Goal: Task Accomplishment & Management: Manage account settings

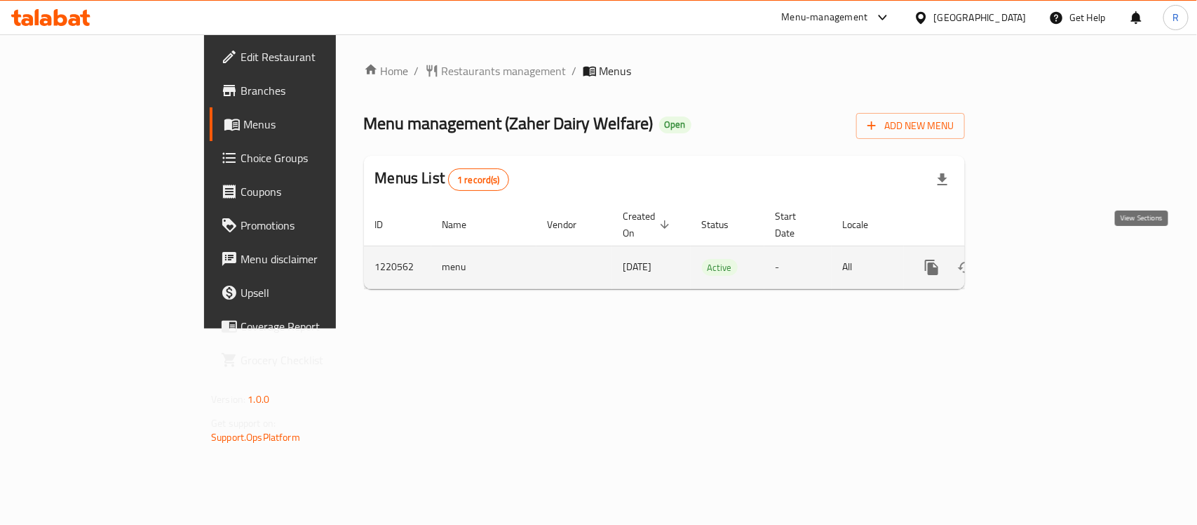
click at [1050, 261] on link "enhanced table" at bounding box center [1033, 267] width 34 height 34
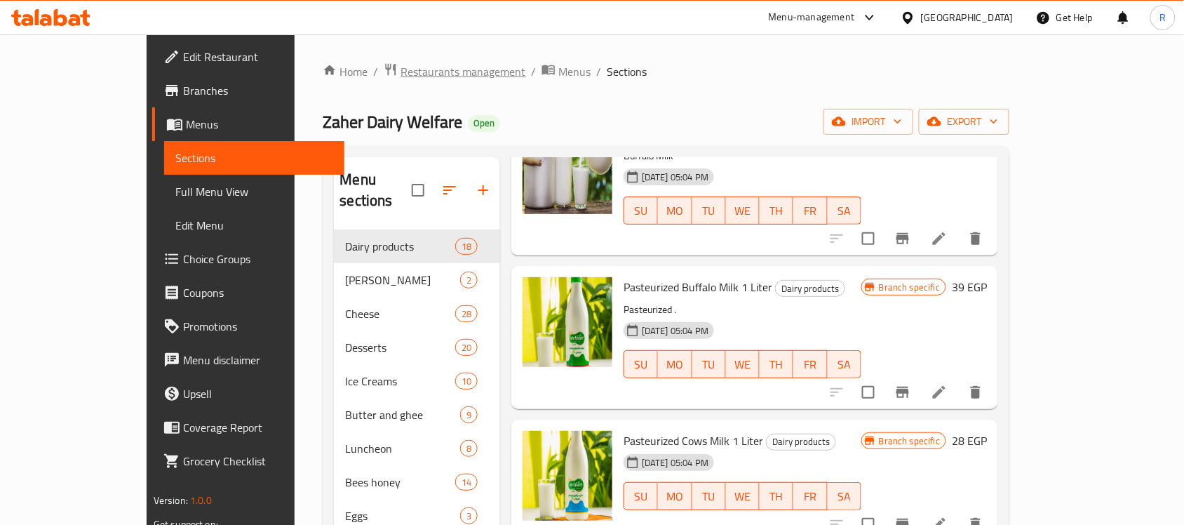
click at [401, 65] on span "Restaurants management" at bounding box center [463, 71] width 125 height 17
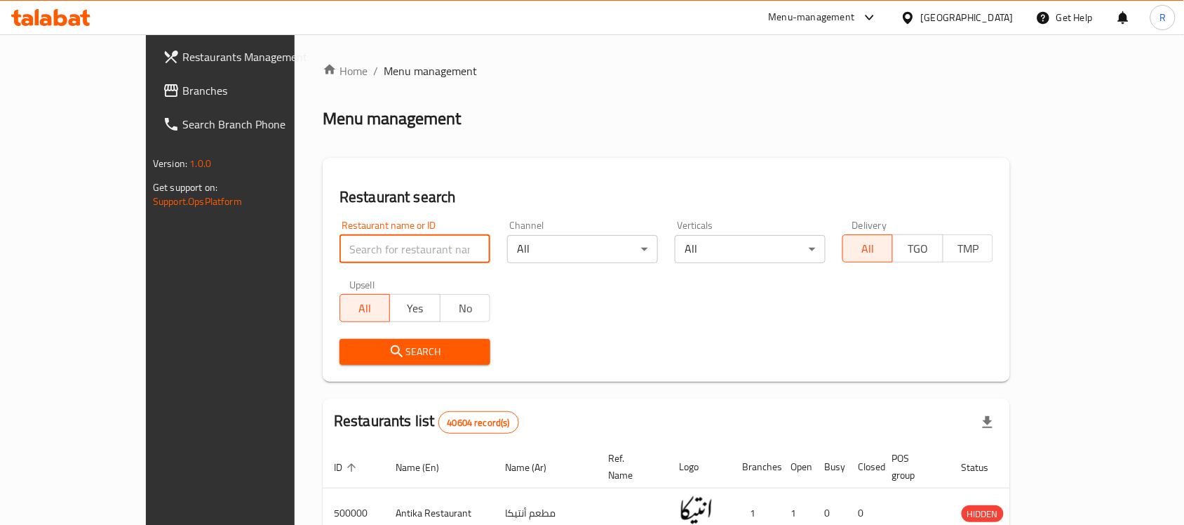
click at [416, 250] on input "search" at bounding box center [415, 249] width 151 height 28
type input "shayboub"
click button "Search" at bounding box center [415, 352] width 151 height 26
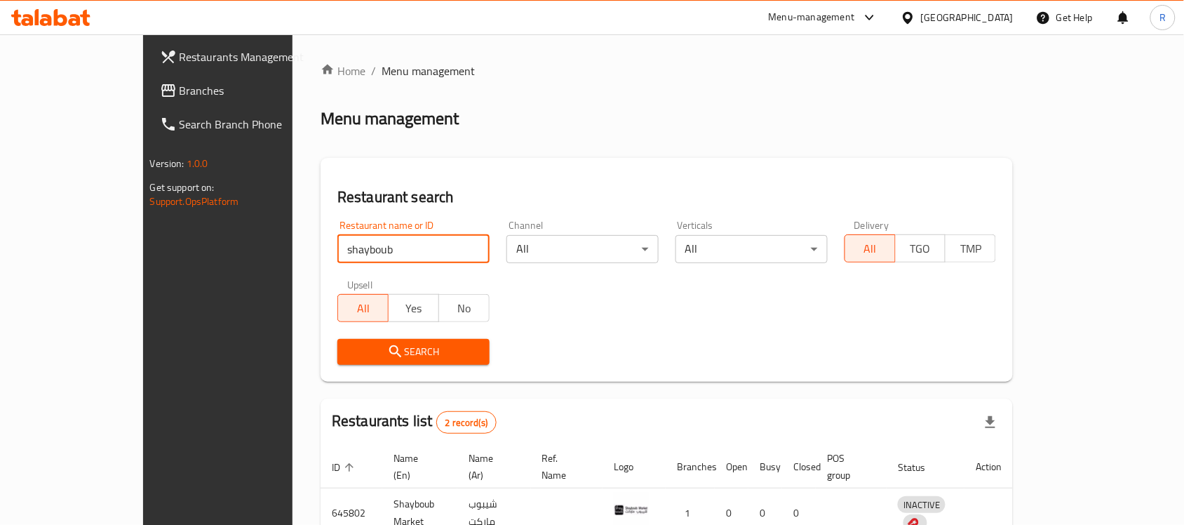
scroll to position [123, 0]
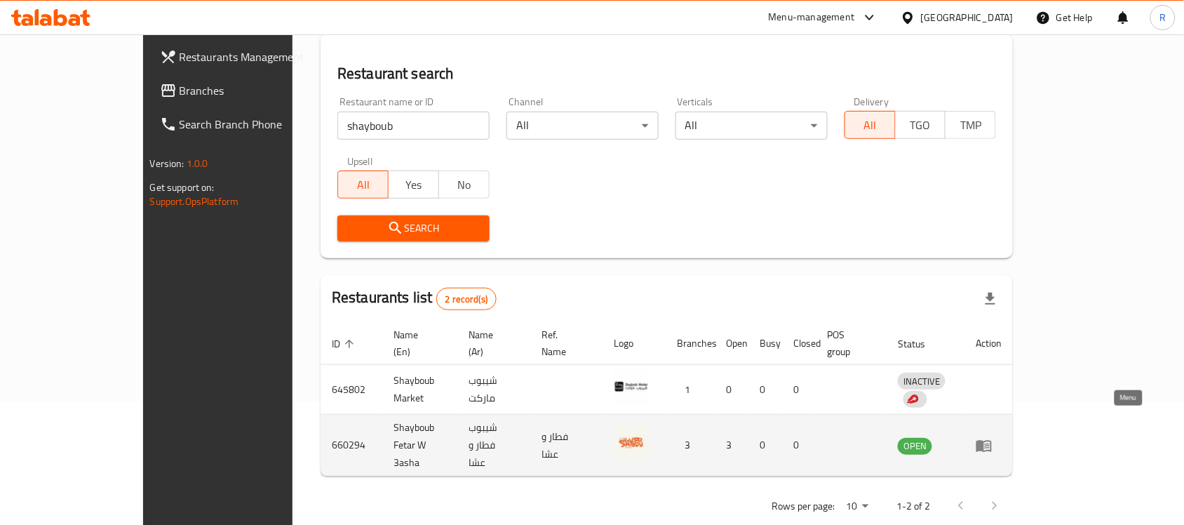
click at [992, 440] on icon "enhanced table" at bounding box center [983, 446] width 15 height 12
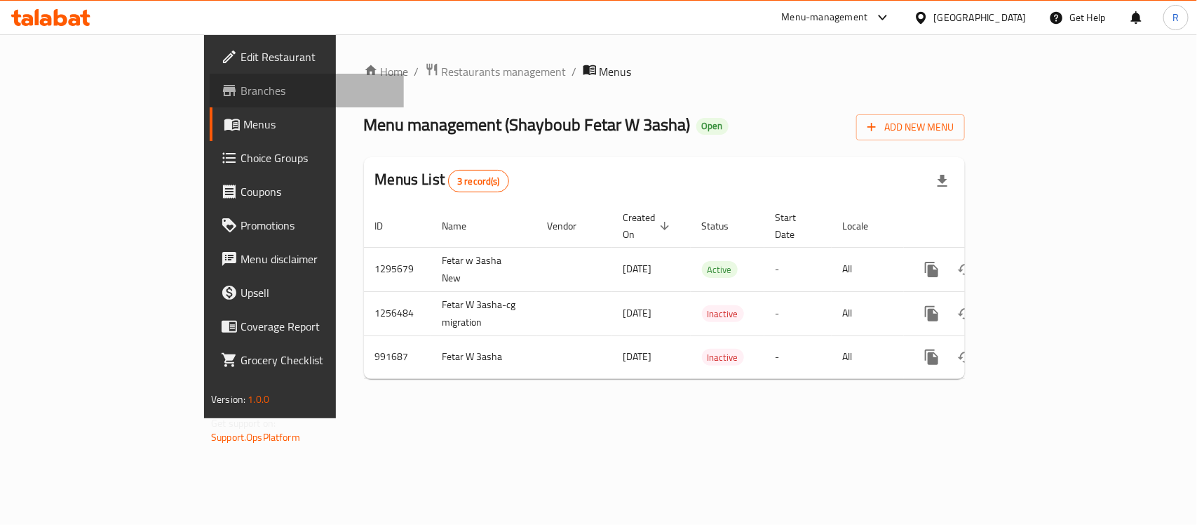
click at [241, 95] on span "Branches" at bounding box center [317, 90] width 152 height 17
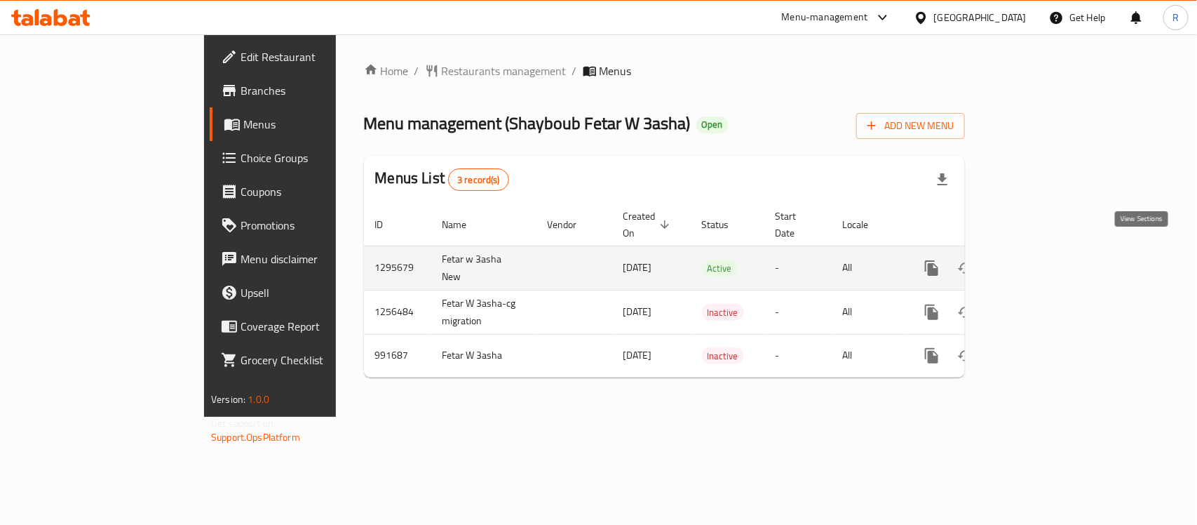
click at [1042, 260] on icon "enhanced table" at bounding box center [1033, 268] width 17 height 17
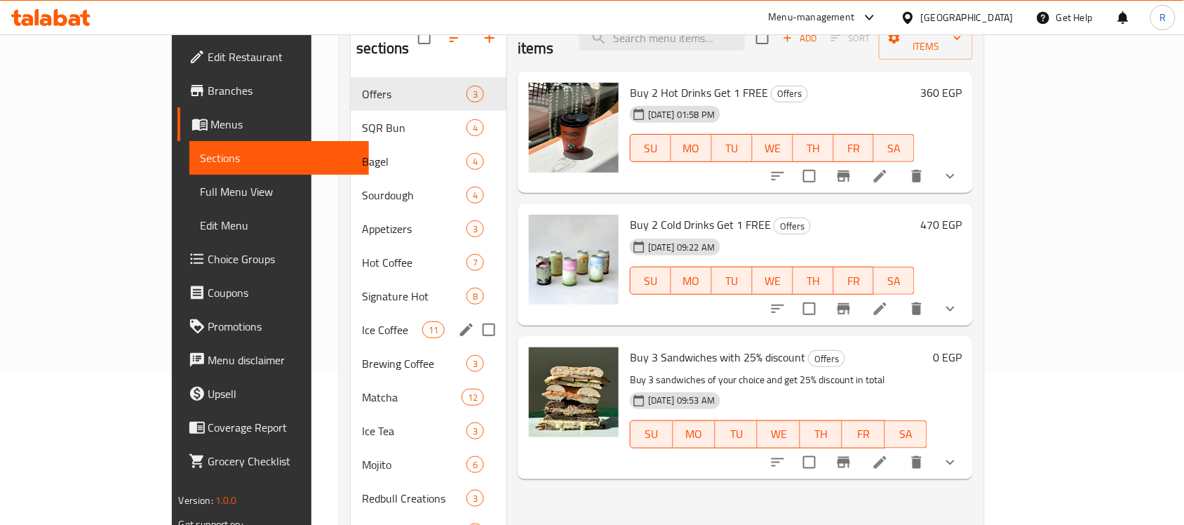
scroll to position [153, 0]
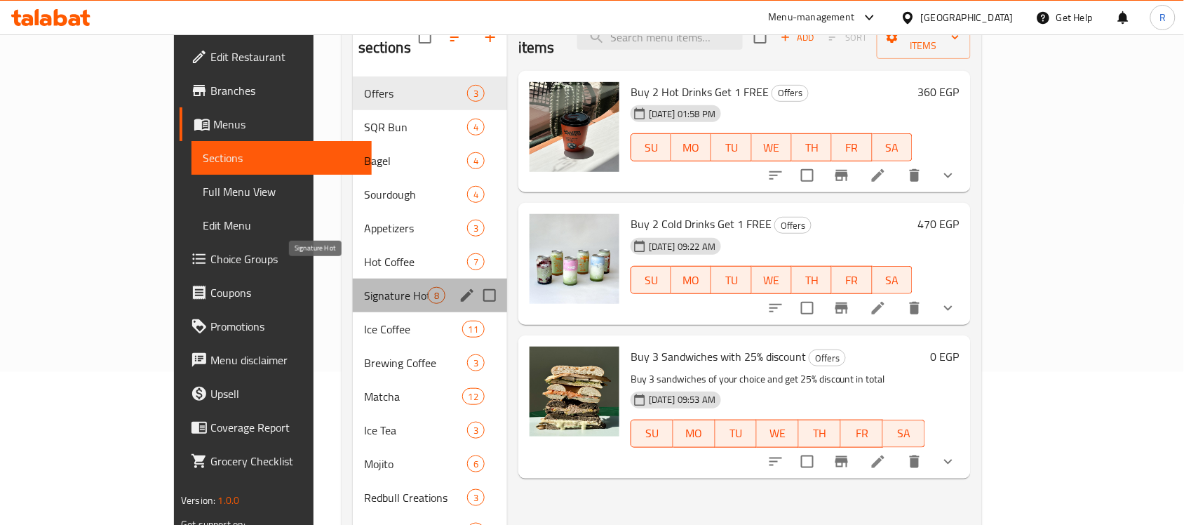
click at [364, 287] on span "Signature Hot" at bounding box center [396, 295] width 64 height 17
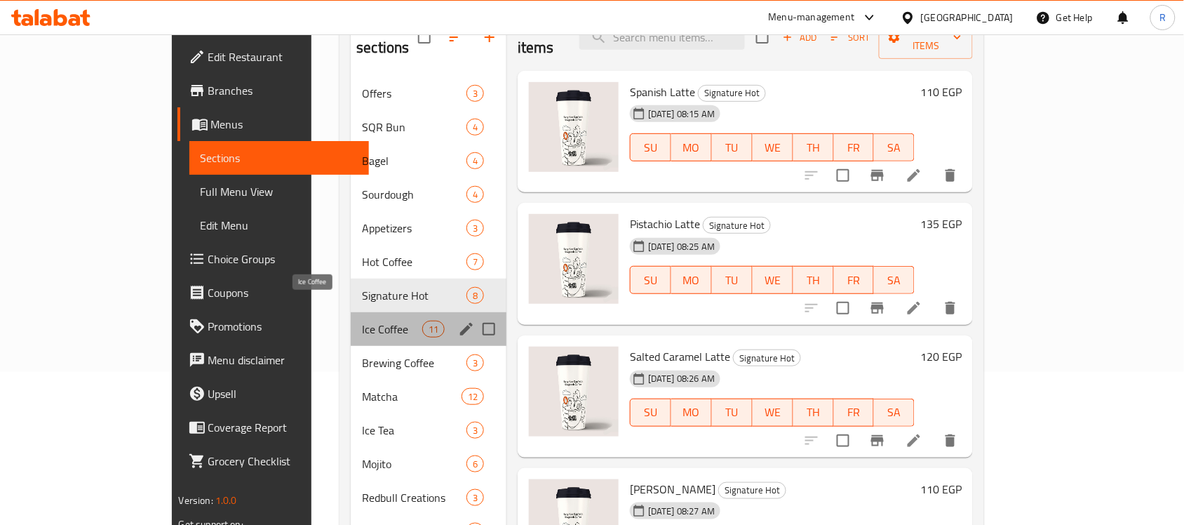
click at [362, 321] on span "Ice Coffee" at bounding box center [392, 329] width 60 height 17
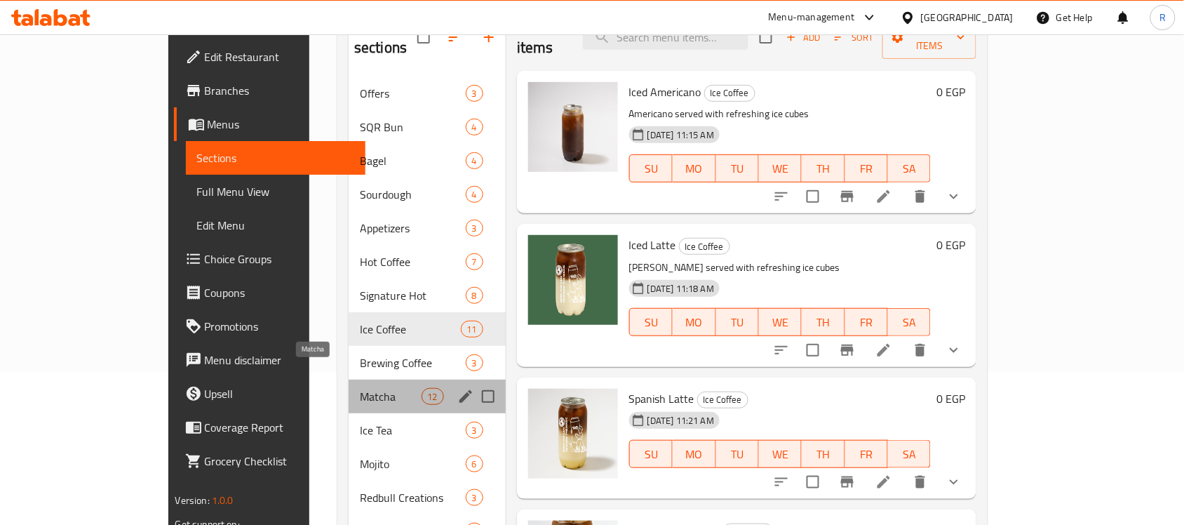
click at [360, 388] on span "Matcha" at bounding box center [391, 396] width 62 height 17
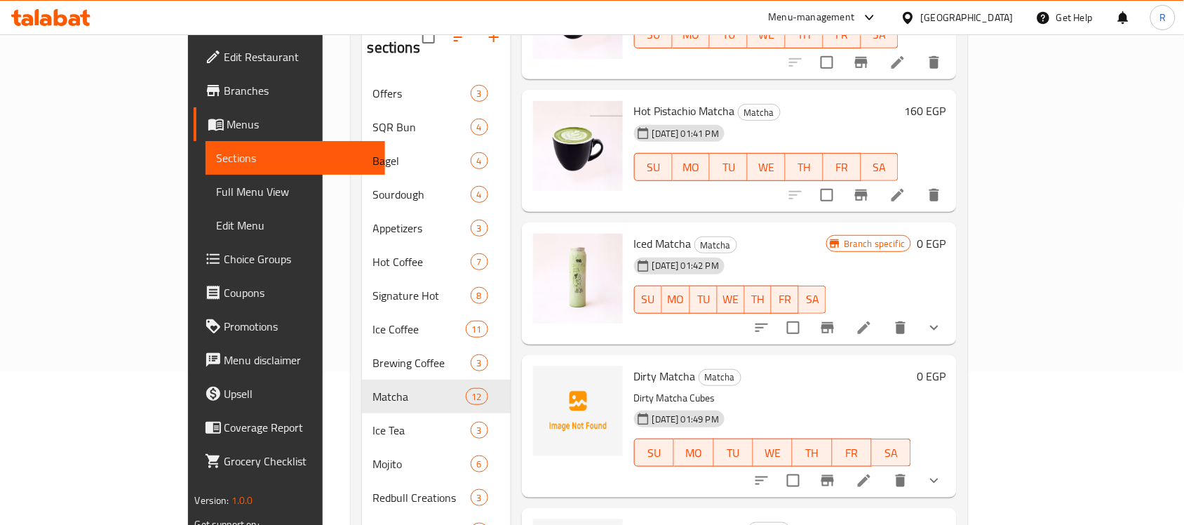
scroll to position [114, 0]
click at [836, 318] on icon "Branch-specific-item" at bounding box center [827, 326] width 17 height 17
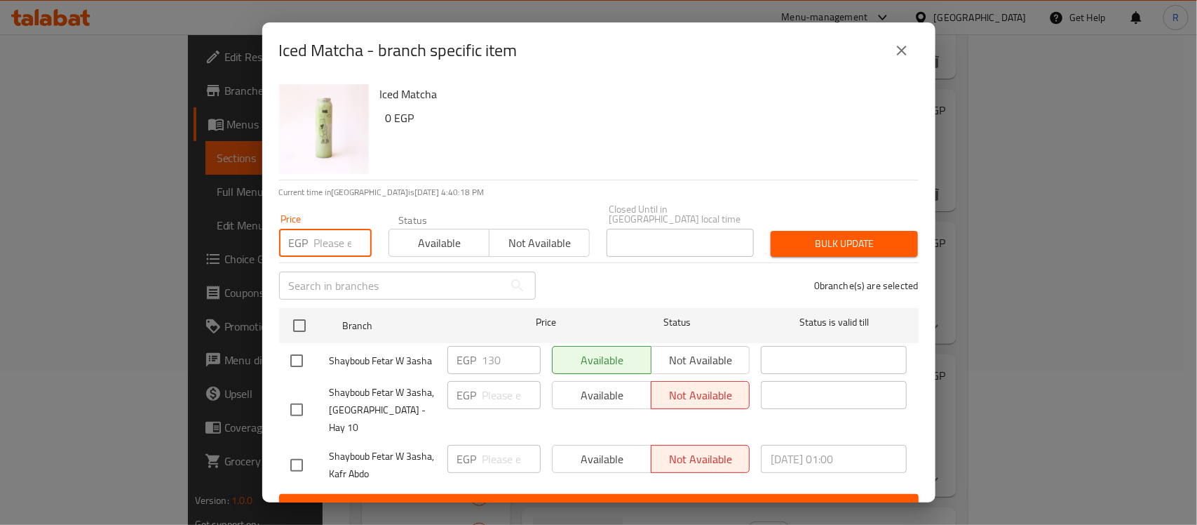
click at [319, 240] on input "number" at bounding box center [343, 243] width 58 height 28
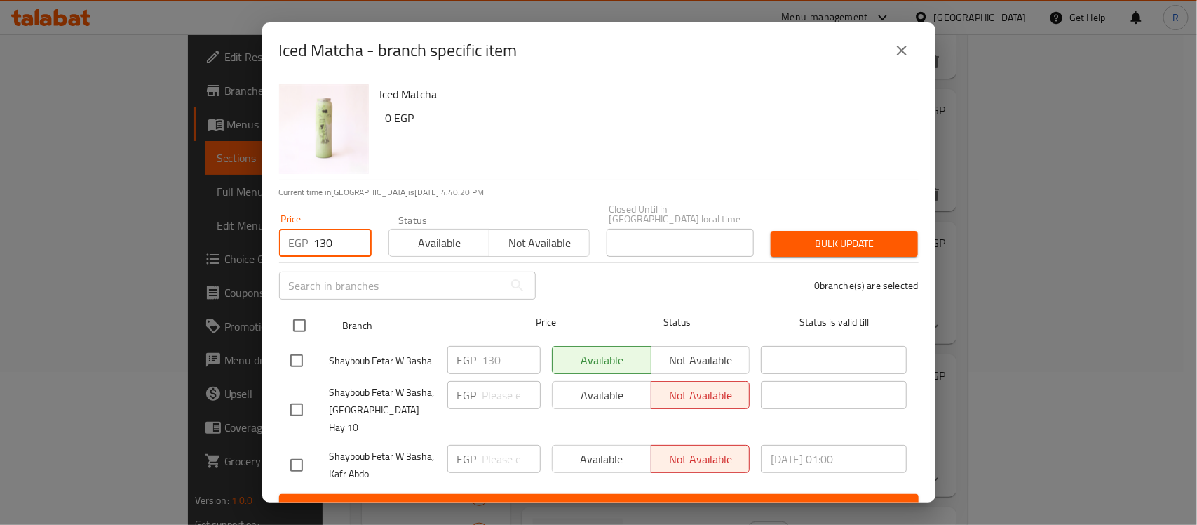
type input "130"
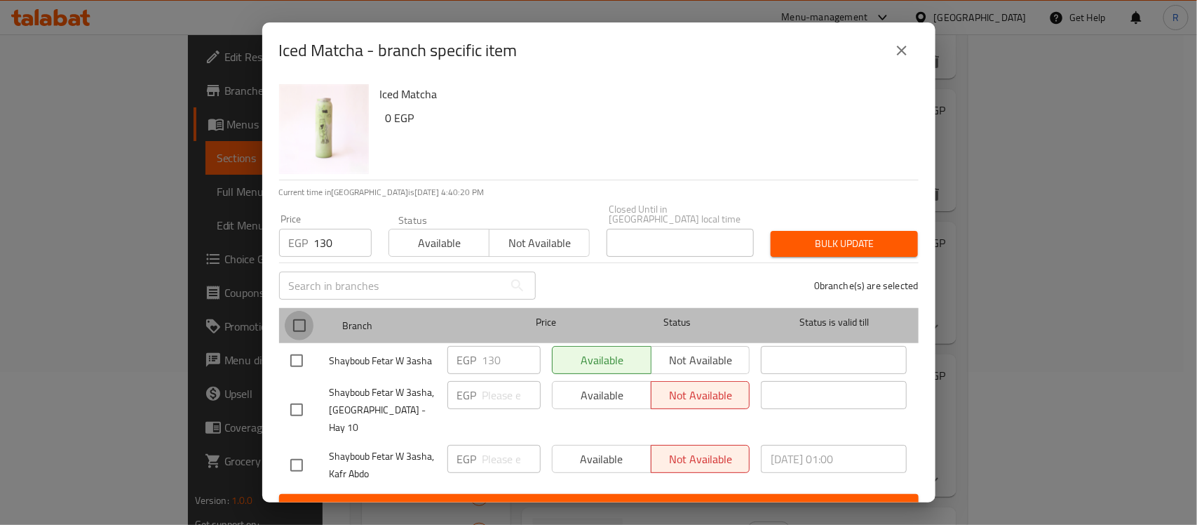
click at [306, 317] on input "checkbox" at bounding box center [299, 325] width 29 height 29
checkbox input "true"
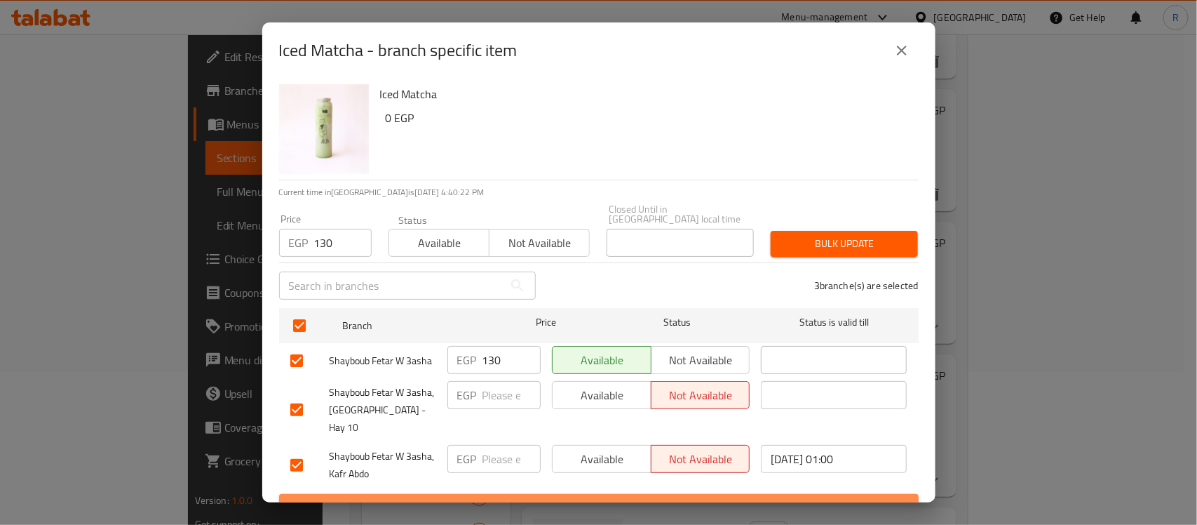
click at [603, 498] on span "Save" at bounding box center [598, 507] width 617 height 18
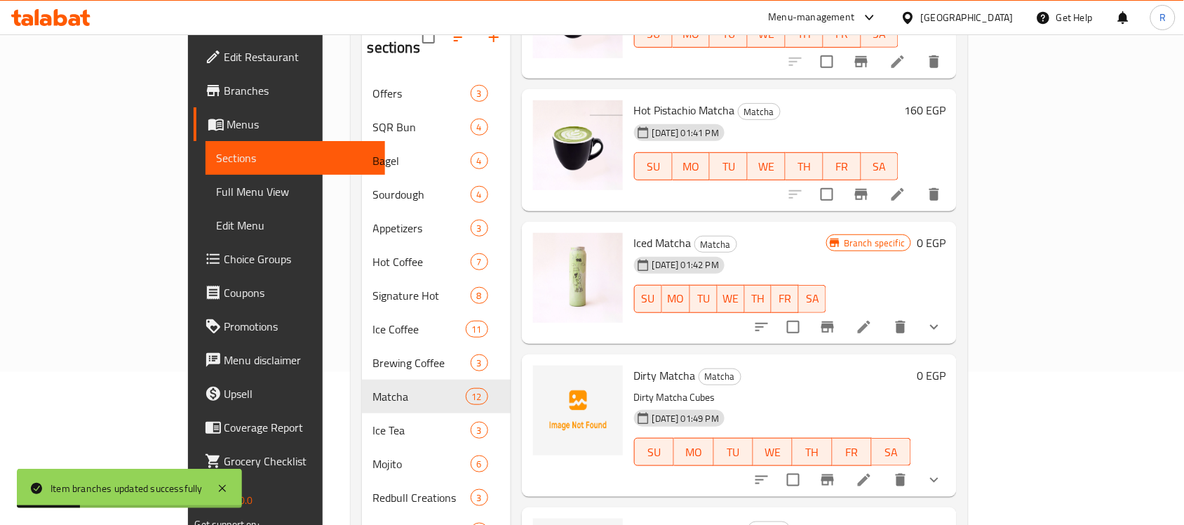
click at [946, 233] on h6 "0 EGP" at bounding box center [931, 243] width 29 height 20
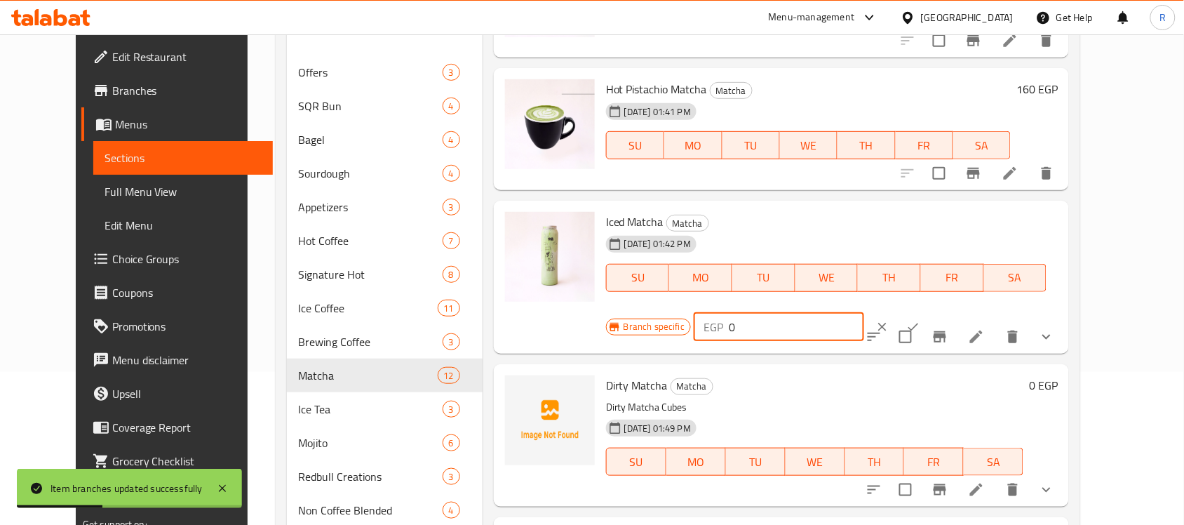
click at [864, 313] on input "0" at bounding box center [796, 327] width 135 height 28
type input "130"
click at [929, 311] on button "ok" at bounding box center [913, 326] width 31 height 31
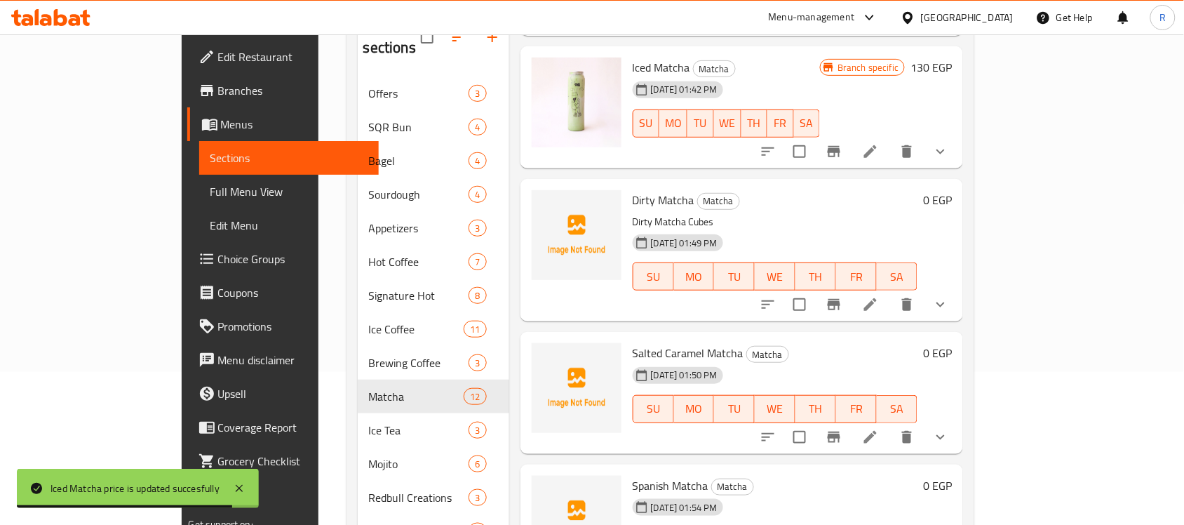
scroll to position [300, 0]
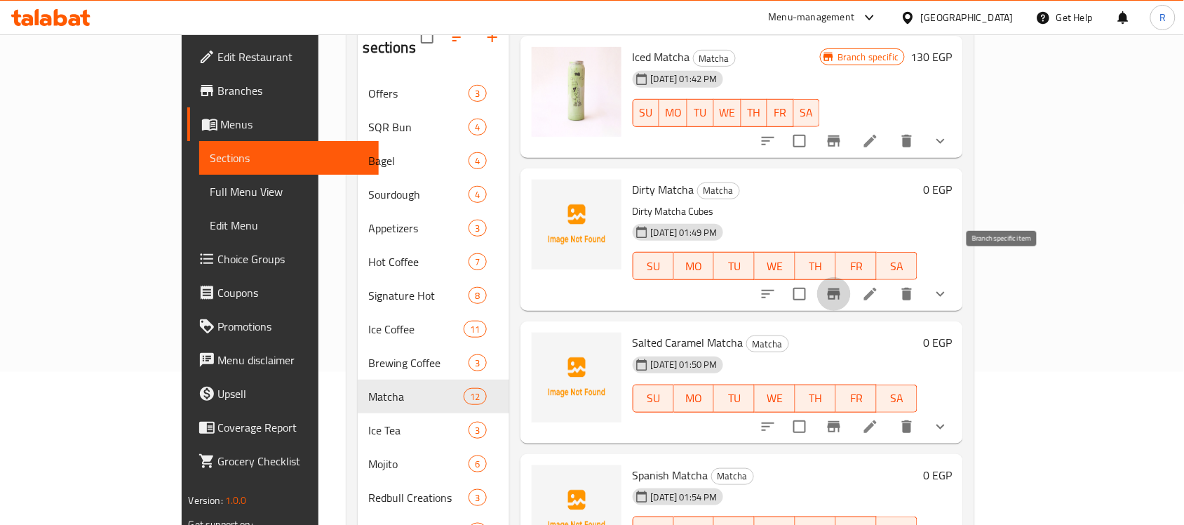
click at [842, 286] on icon "Branch-specific-item" at bounding box center [834, 294] width 17 height 17
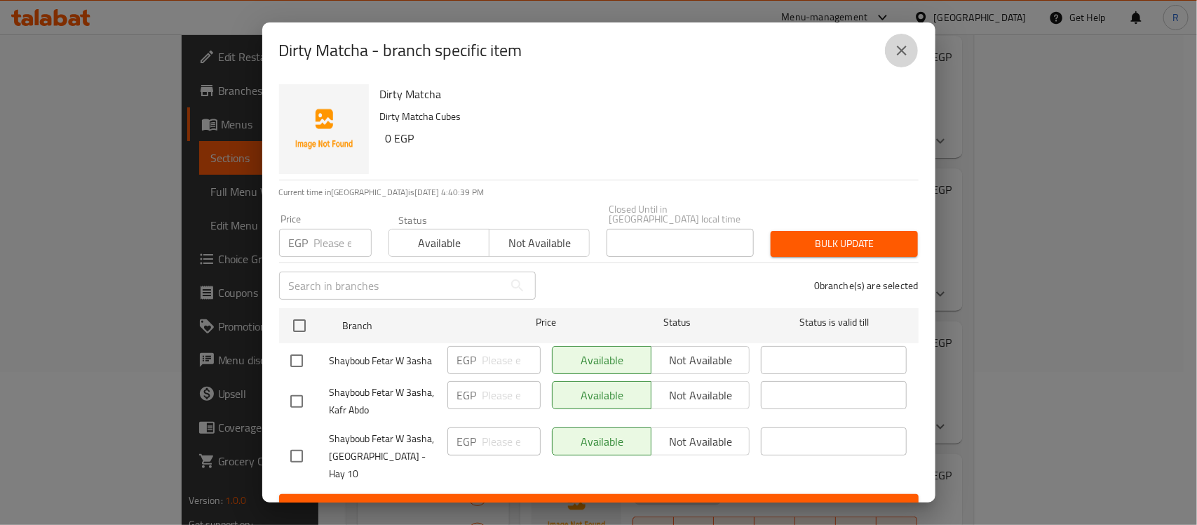
click at [904, 54] on icon "close" at bounding box center [902, 51] width 10 height 10
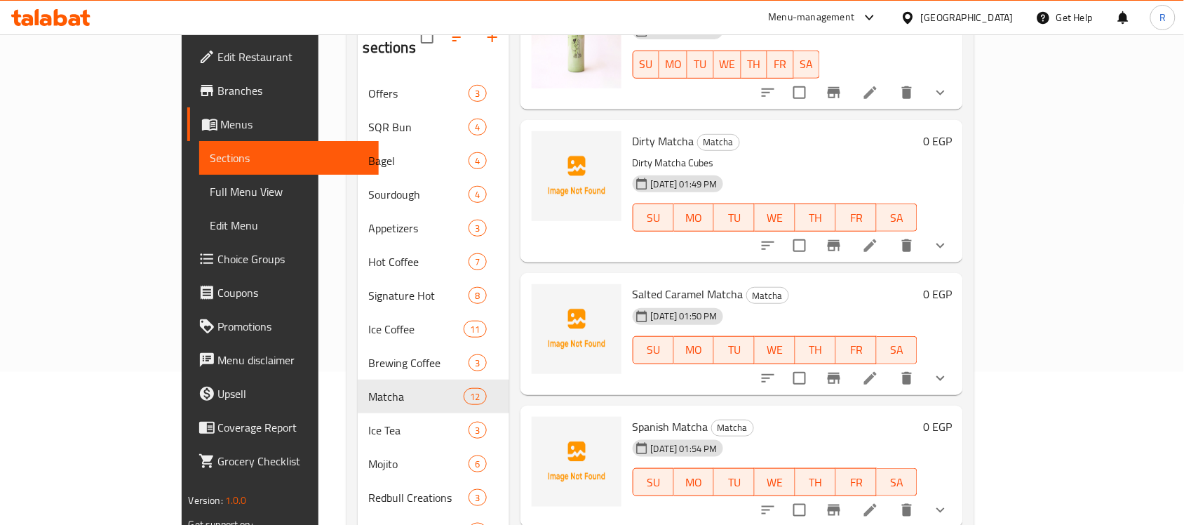
scroll to position [349, 0]
click at [840, 372] on icon "Branch-specific-item" at bounding box center [834, 377] width 13 height 11
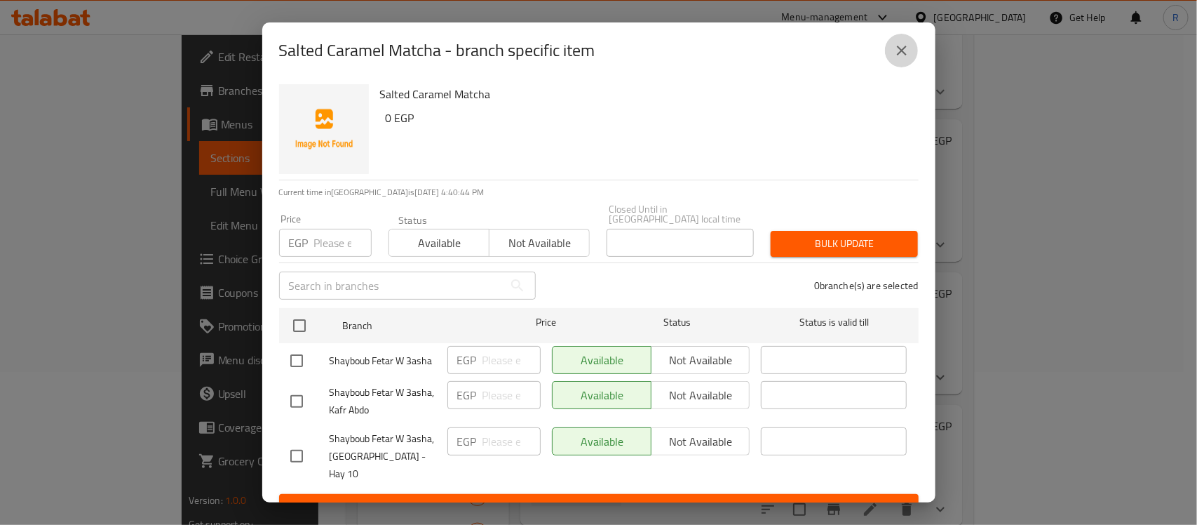
click at [904, 63] on button "close" at bounding box center [902, 51] width 34 height 34
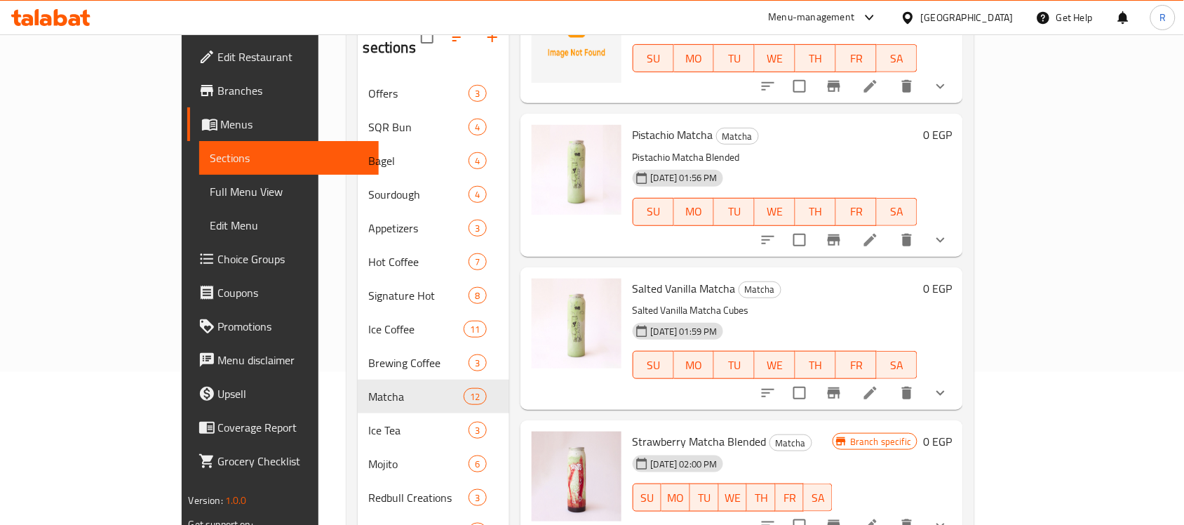
scroll to position [784, 0]
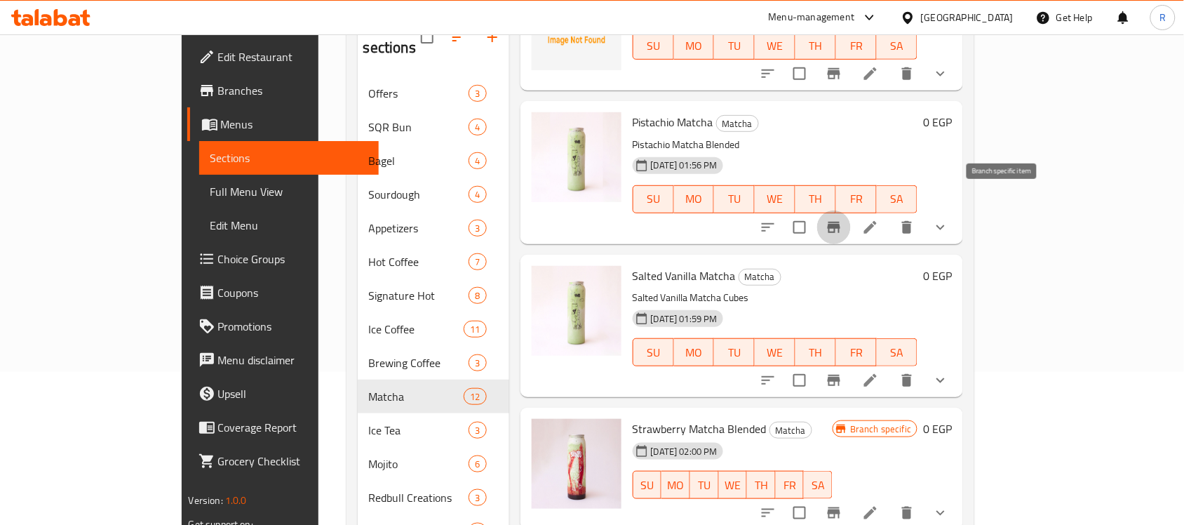
click at [842, 219] on icon "Branch-specific-item" at bounding box center [834, 227] width 17 height 17
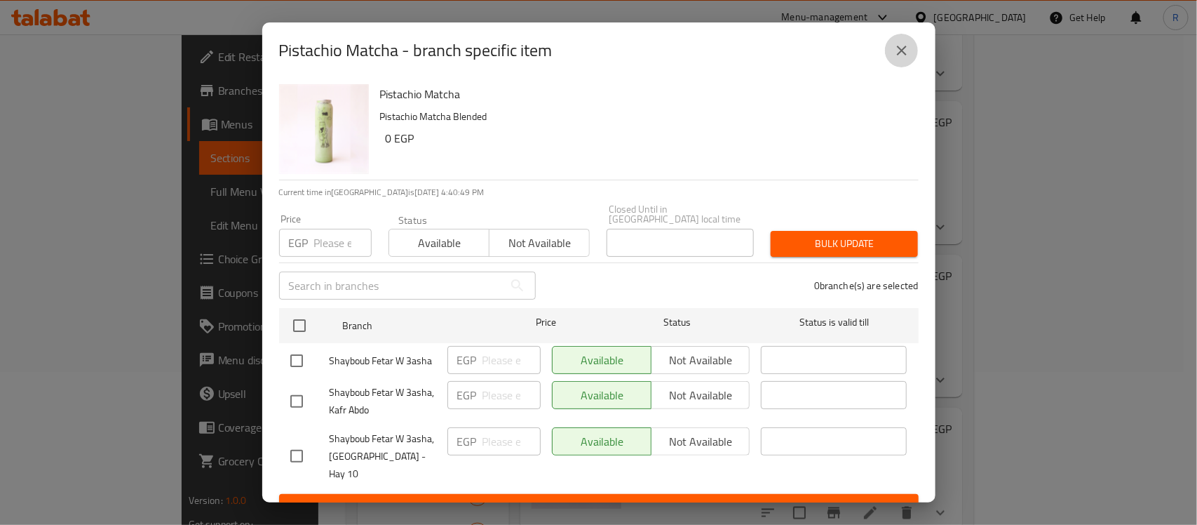
click at [898, 55] on icon "close" at bounding box center [902, 50] width 17 height 17
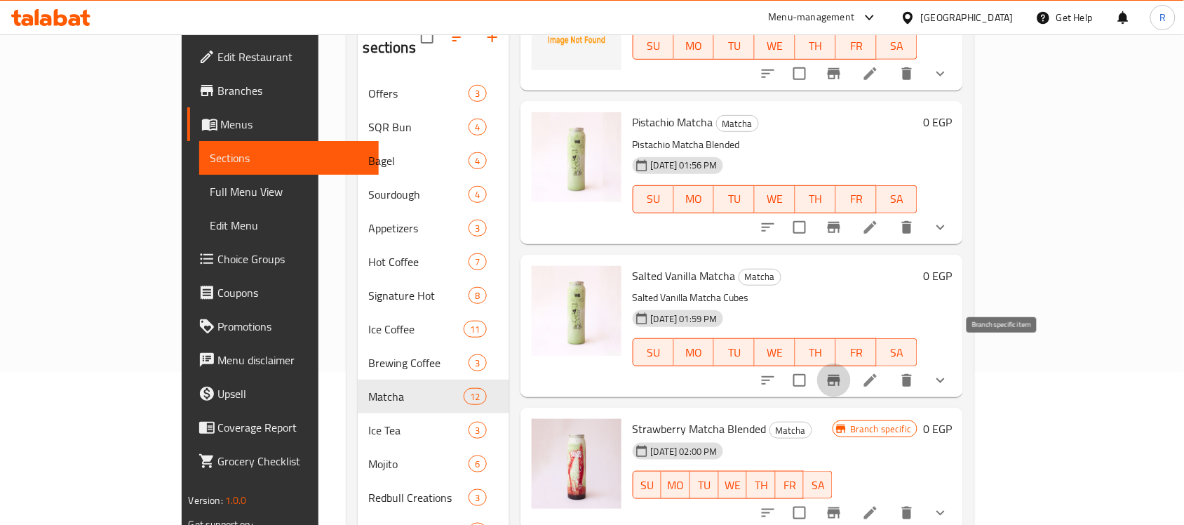
click at [840, 375] on icon "Branch-specific-item" at bounding box center [834, 380] width 13 height 11
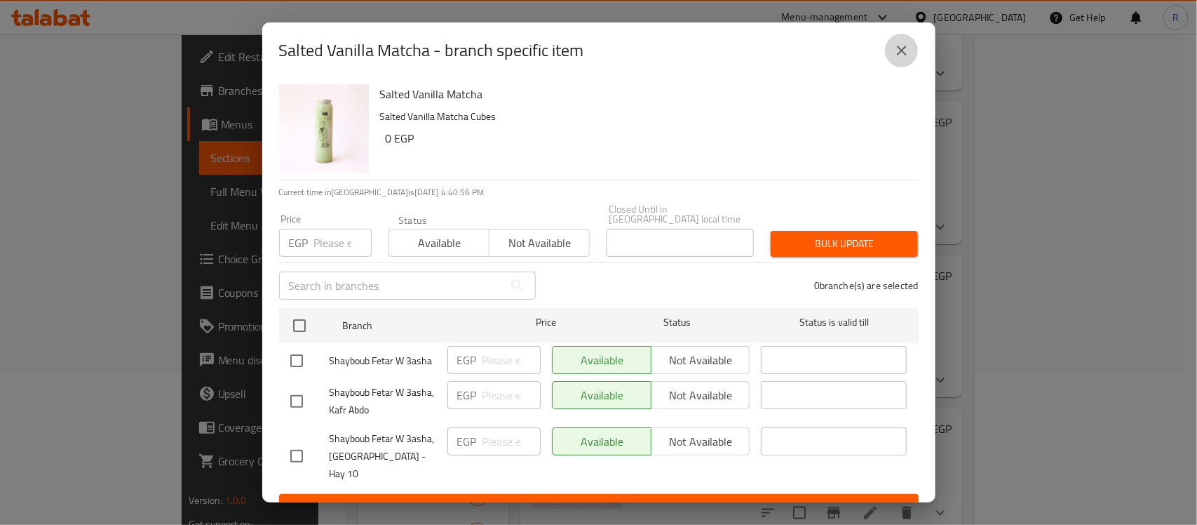
click at [900, 54] on icon "close" at bounding box center [902, 51] width 10 height 10
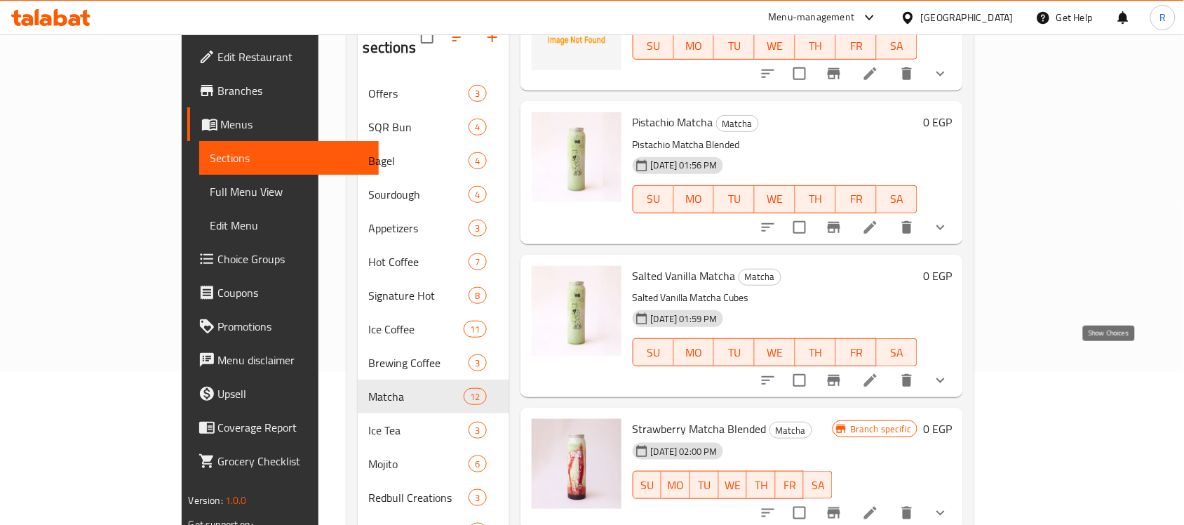
click at [949, 372] on icon "show more" at bounding box center [940, 380] width 17 height 17
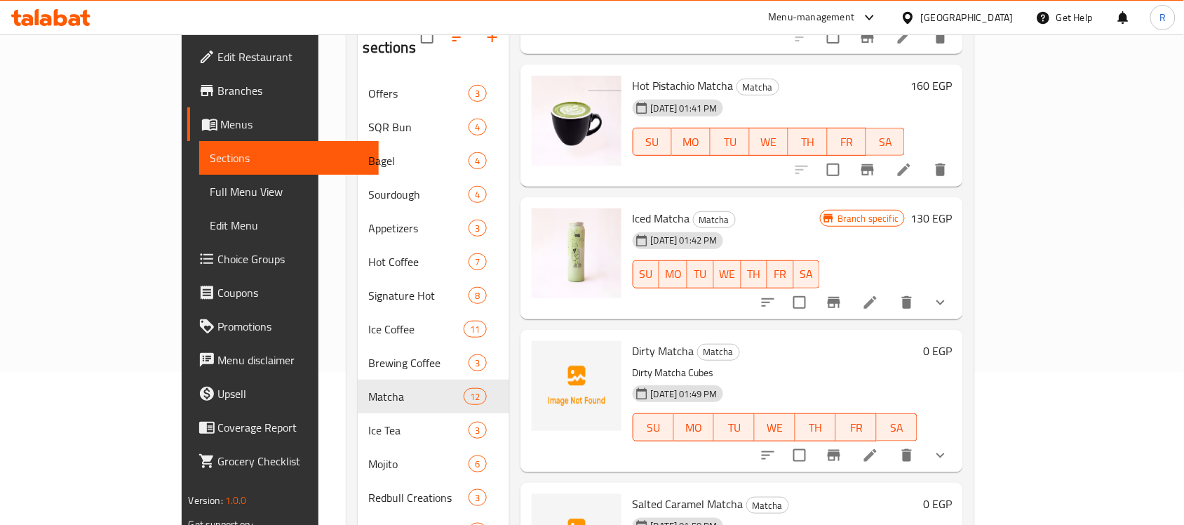
scroll to position [137, 0]
click at [949, 295] on icon "show more" at bounding box center [940, 303] width 17 height 17
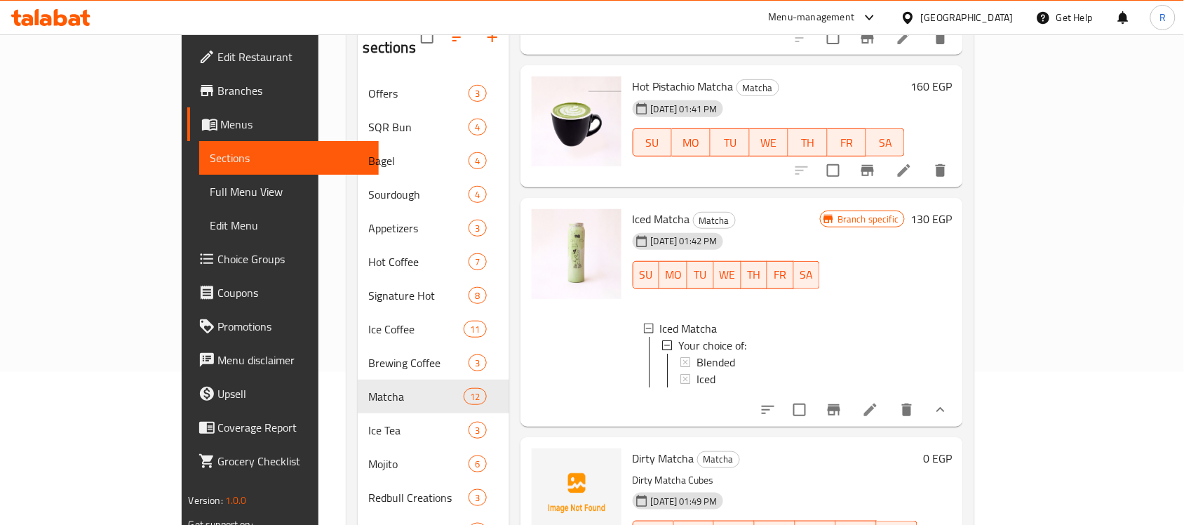
scroll to position [1, 0]
click at [719, 352] on div "Blended" at bounding box center [753, 360] width 113 height 17
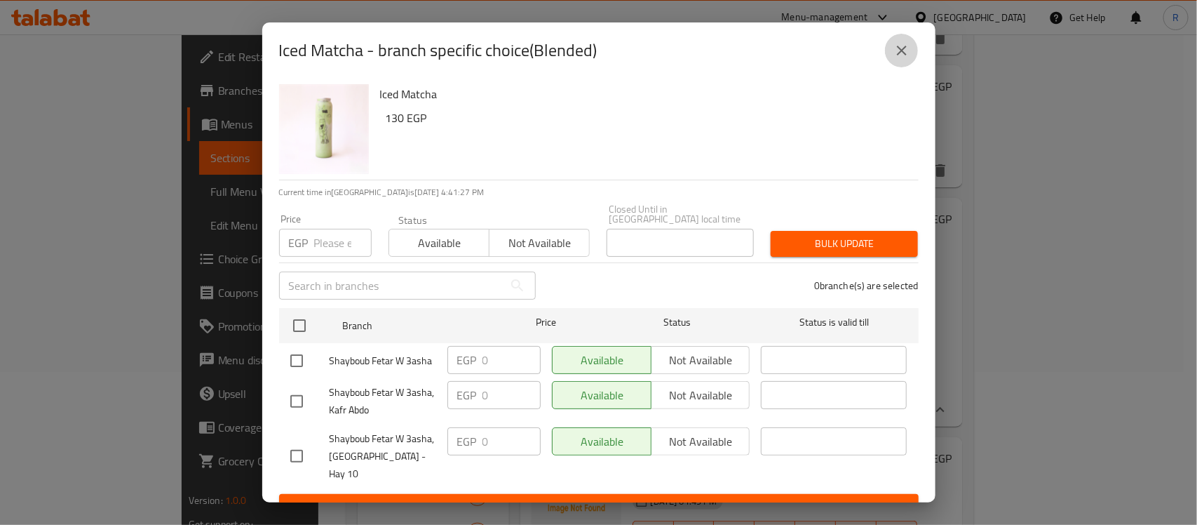
click at [899, 54] on icon "close" at bounding box center [902, 50] width 17 height 17
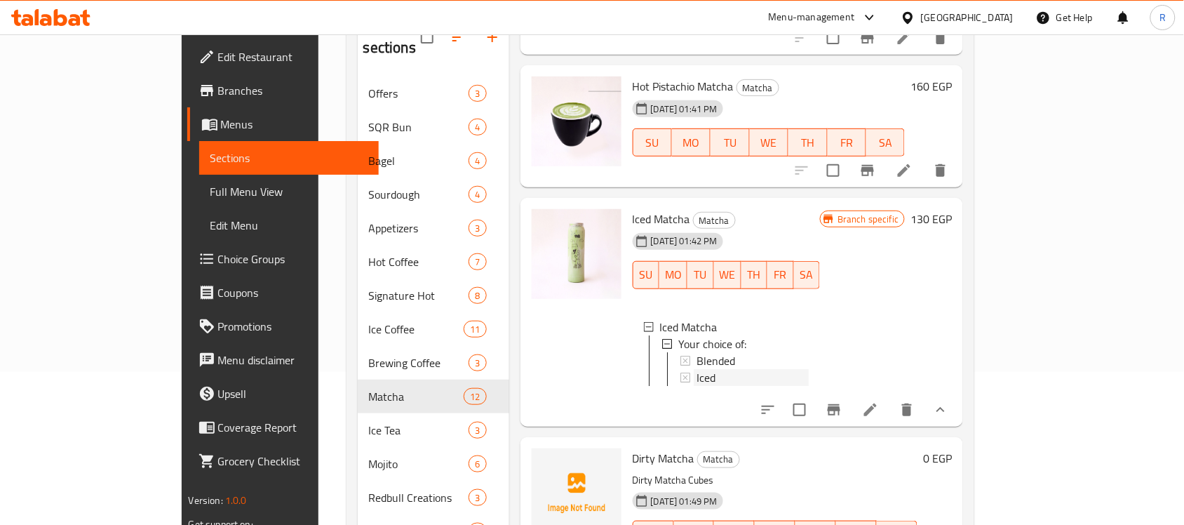
click at [730, 369] on div "Iced" at bounding box center [753, 377] width 113 height 17
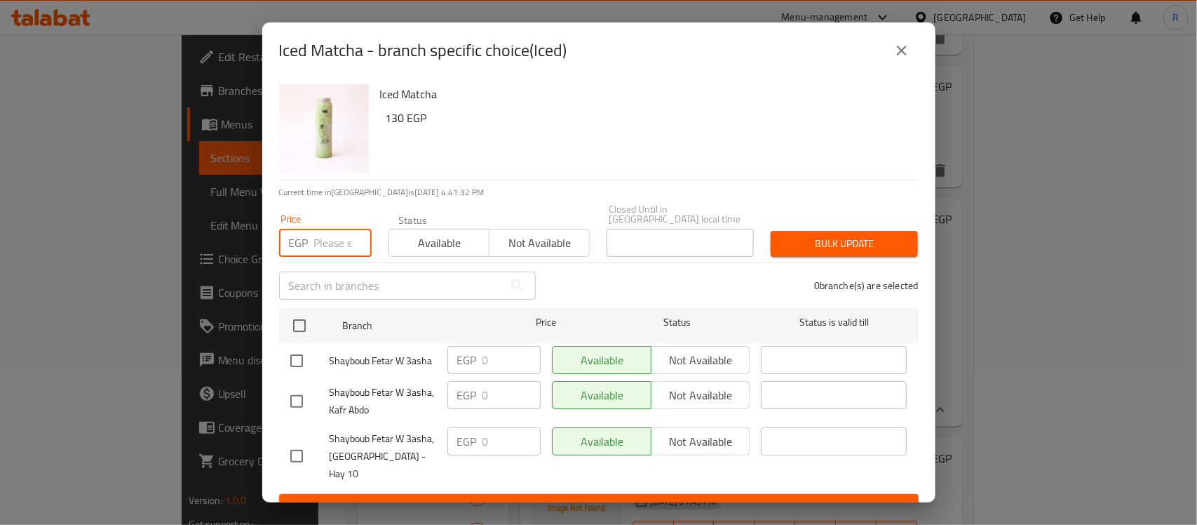
click at [330, 231] on input "number" at bounding box center [343, 243] width 58 height 28
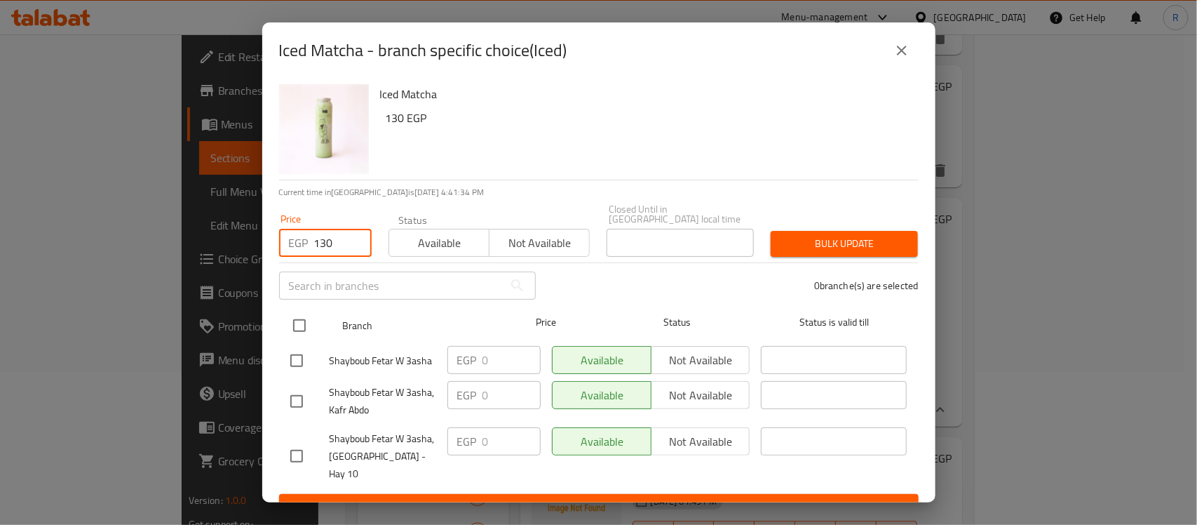
type input "130"
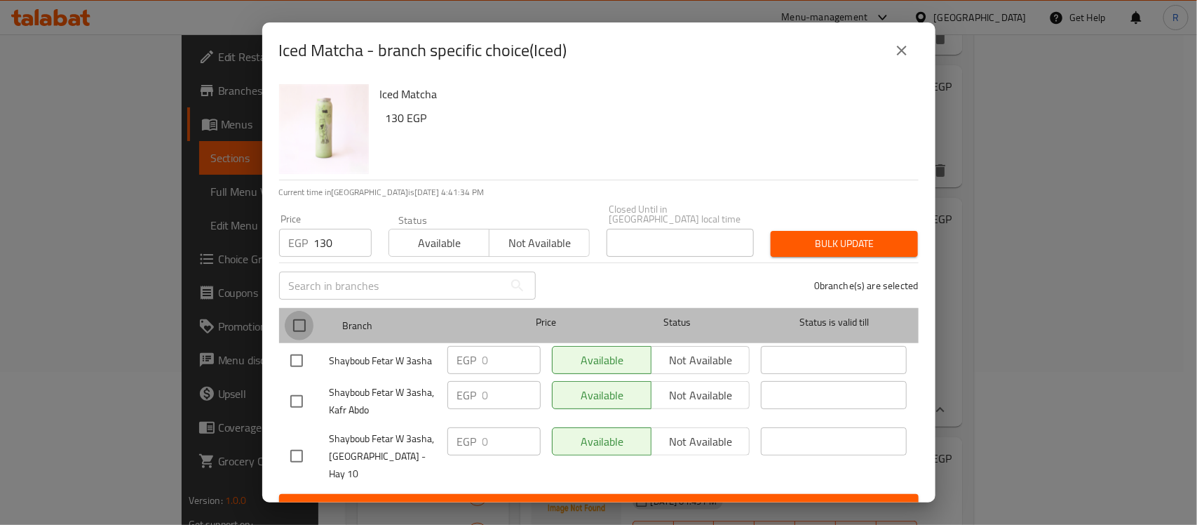
click at [302, 314] on input "checkbox" at bounding box center [299, 325] width 29 height 29
checkbox input "true"
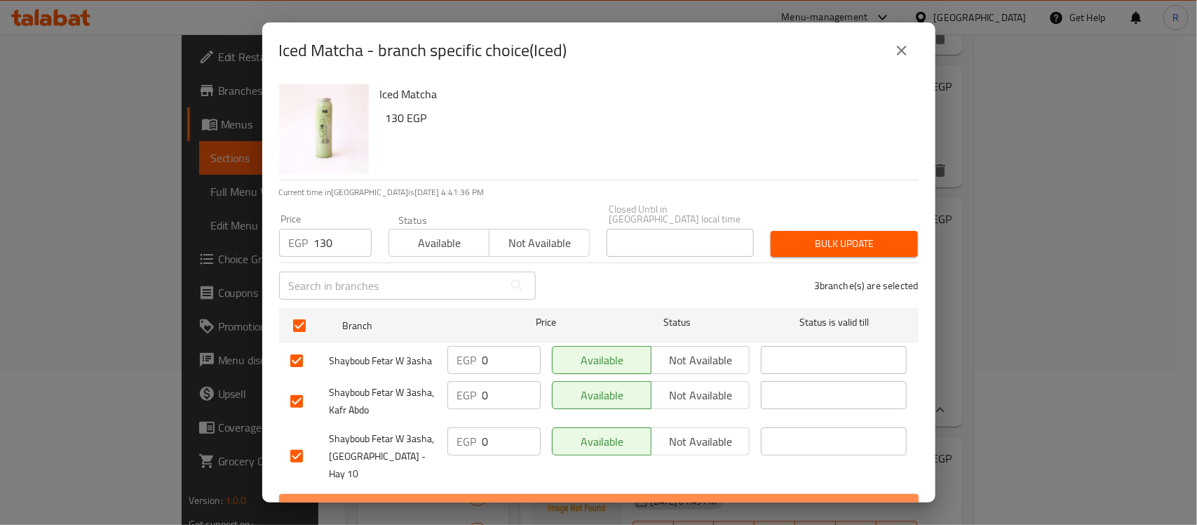
click at [650, 498] on span "Save" at bounding box center [598, 507] width 617 height 18
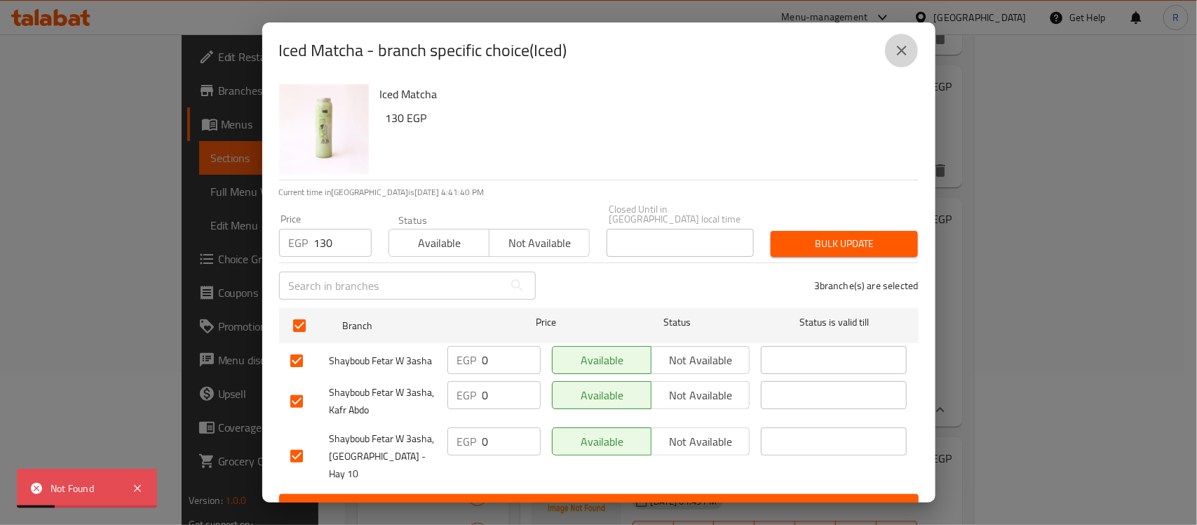
click at [899, 55] on icon "close" at bounding box center [902, 51] width 10 height 10
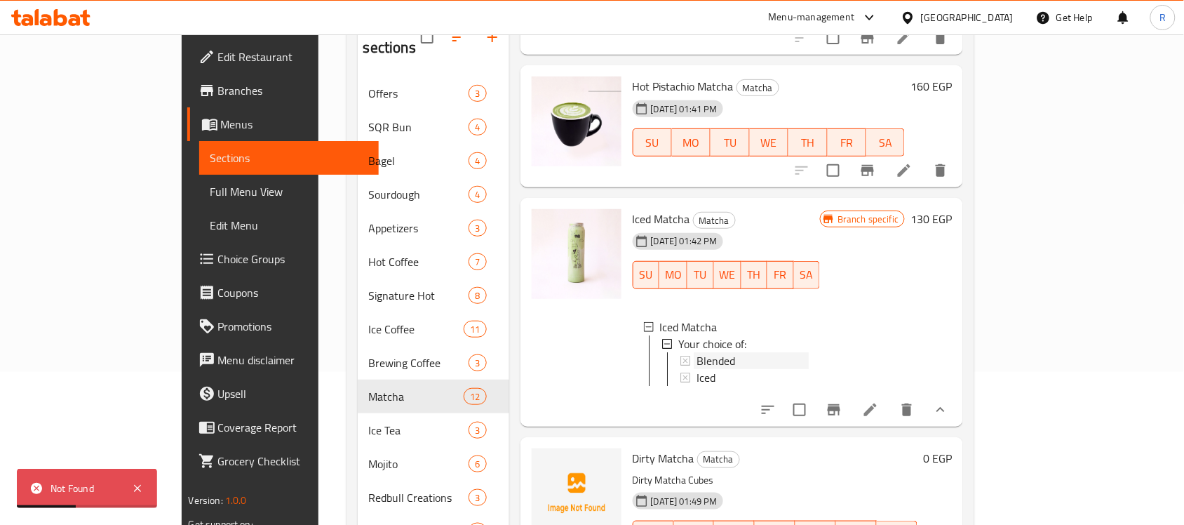
click at [798, 352] on div "Blended" at bounding box center [753, 360] width 113 height 17
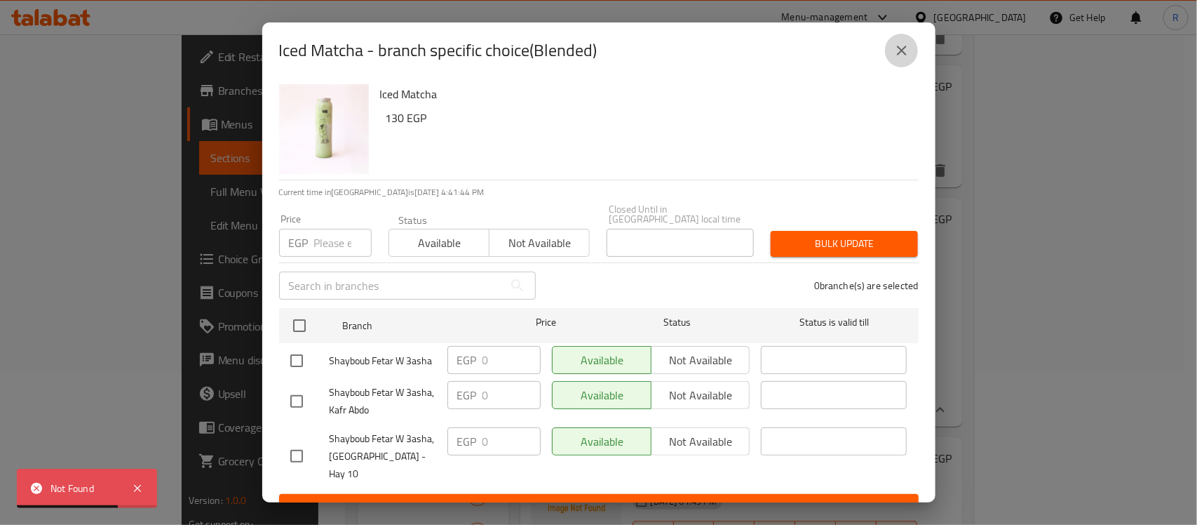
click at [908, 55] on icon "close" at bounding box center [902, 50] width 17 height 17
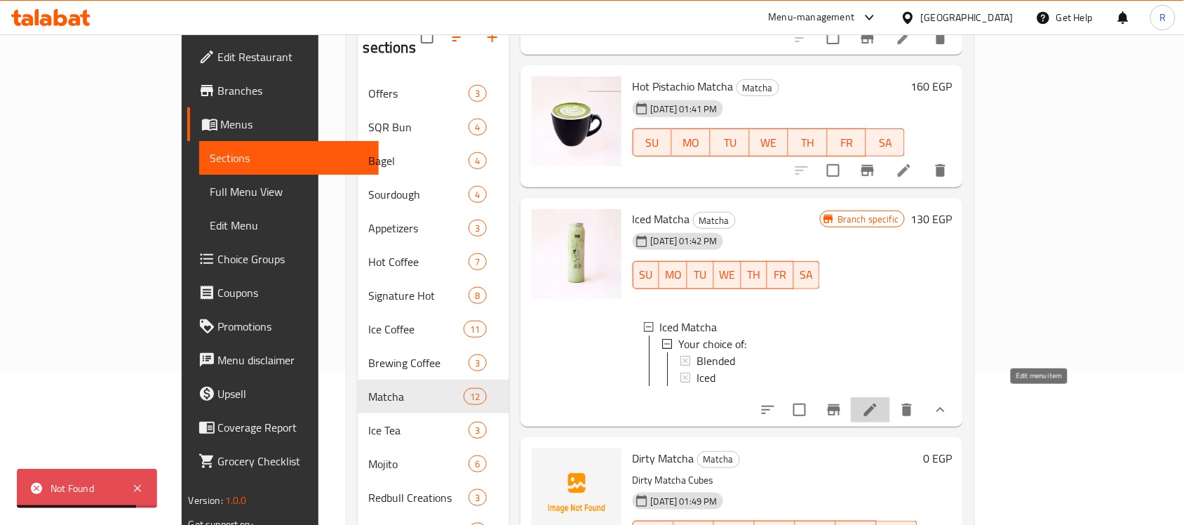
click at [879, 401] on icon at bounding box center [870, 409] width 17 height 17
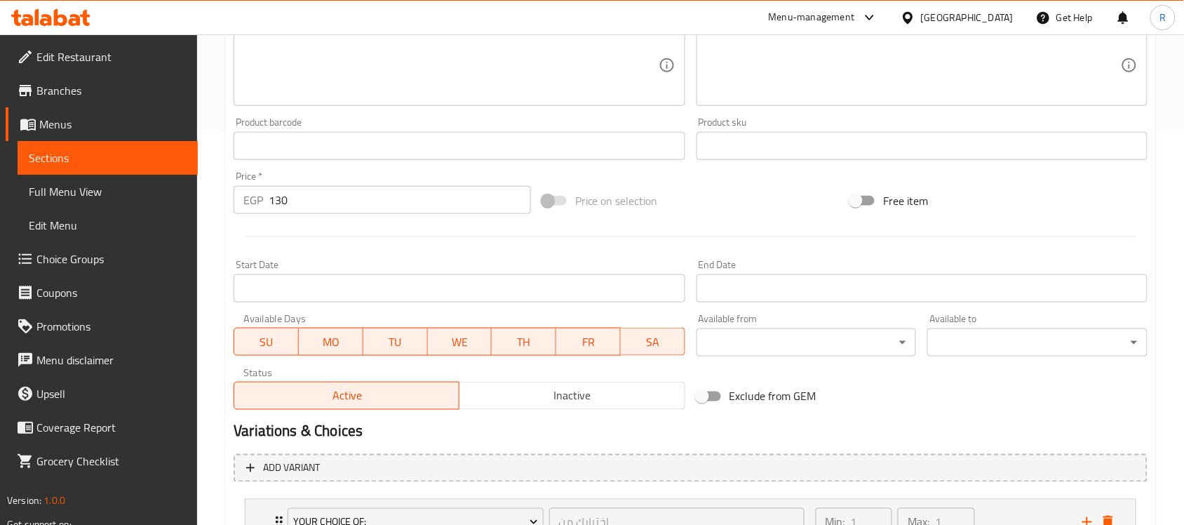
scroll to position [509, 0]
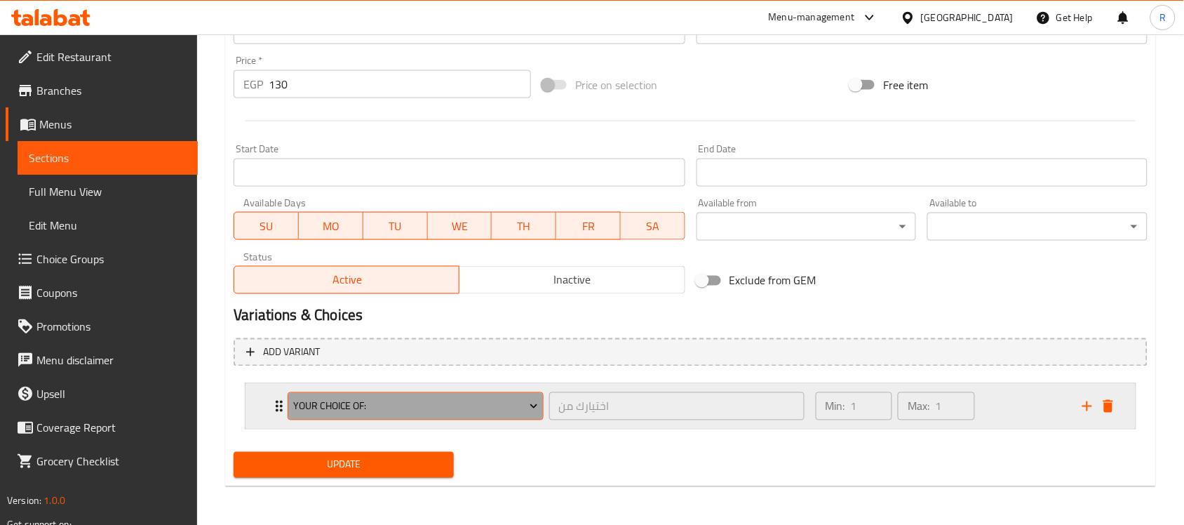
click at [530, 400] on icon "Expand" at bounding box center [534, 406] width 14 height 14
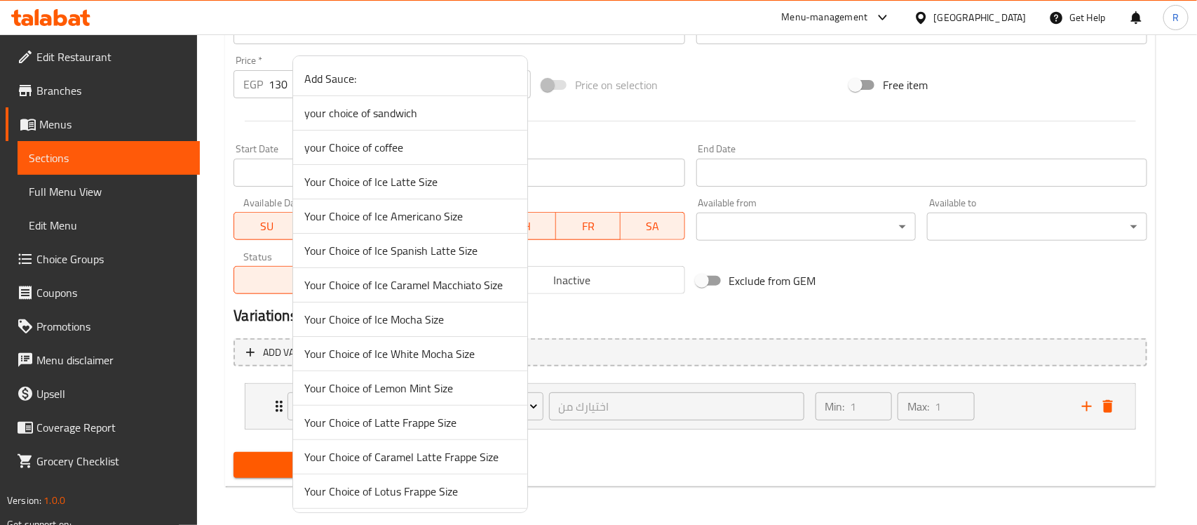
click at [673, 319] on div at bounding box center [598, 262] width 1197 height 525
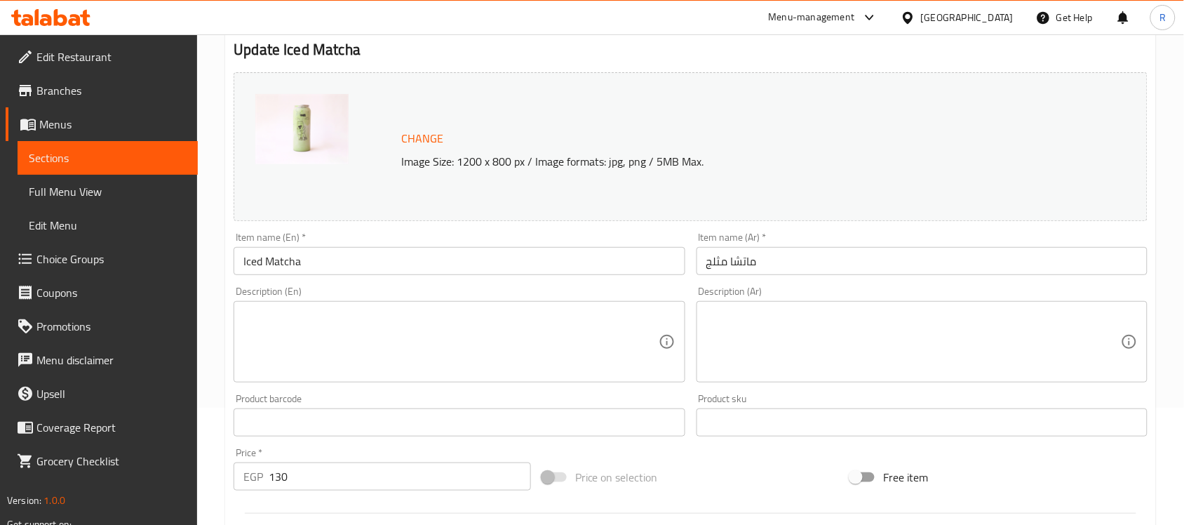
scroll to position [0, 0]
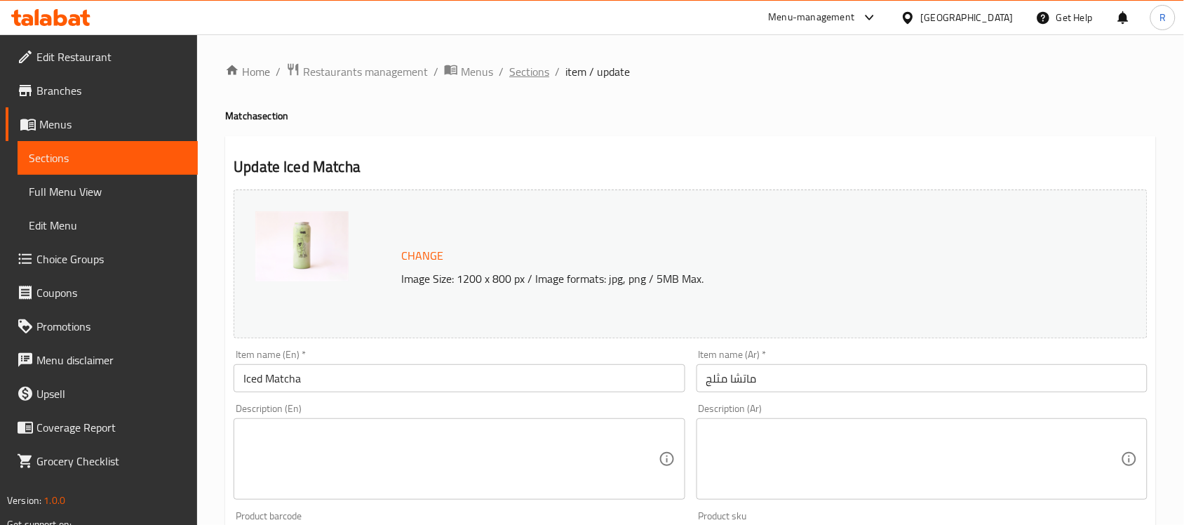
click at [523, 65] on span "Sections" at bounding box center [529, 71] width 40 height 17
